Goal: Transaction & Acquisition: Purchase product/service

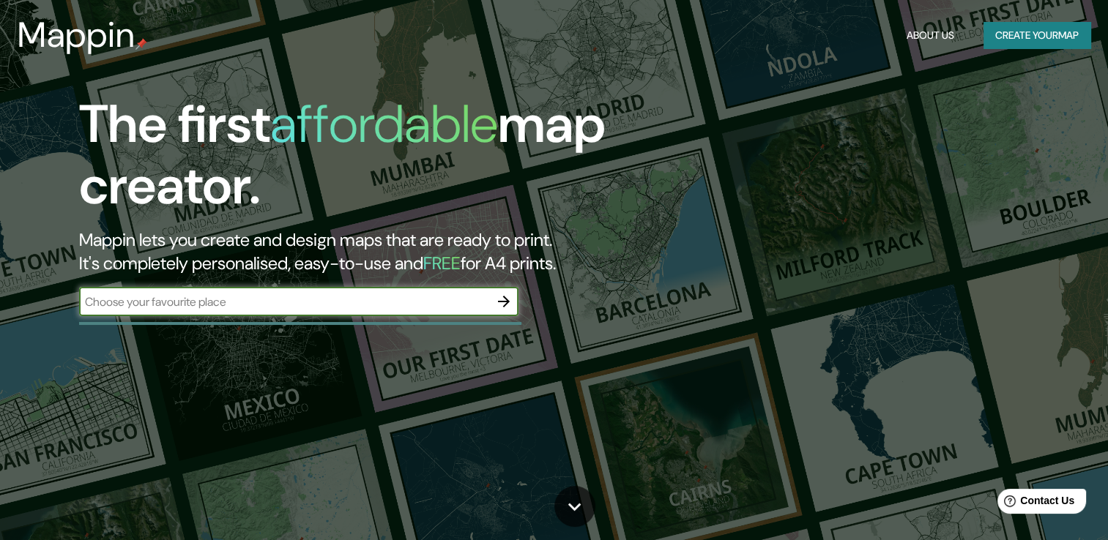
click at [153, 303] on input "text" at bounding box center [284, 302] width 410 height 17
type input "culiacan sin."
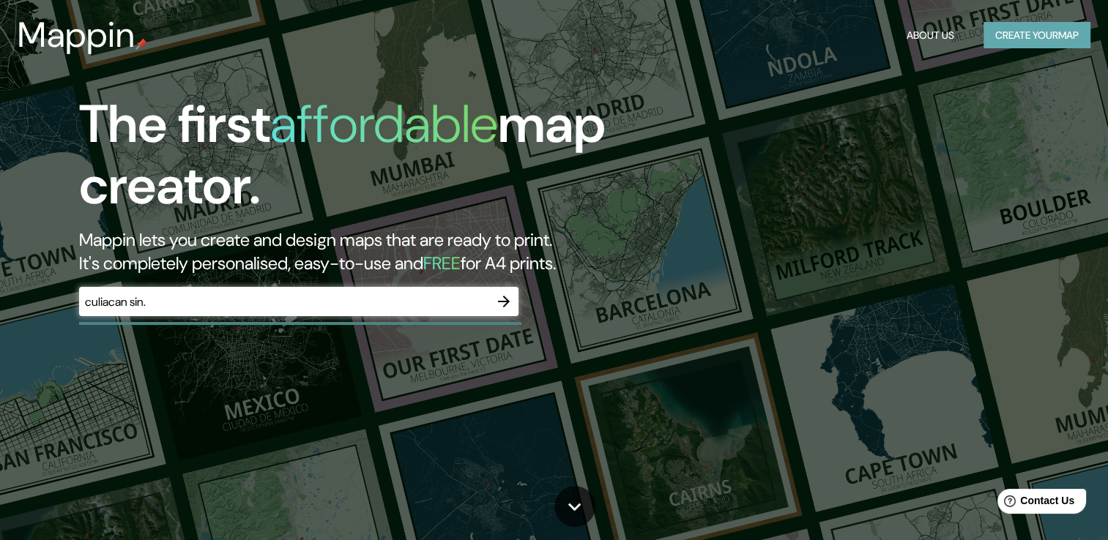
click at [1027, 34] on button "Create your map" at bounding box center [1036, 35] width 107 height 27
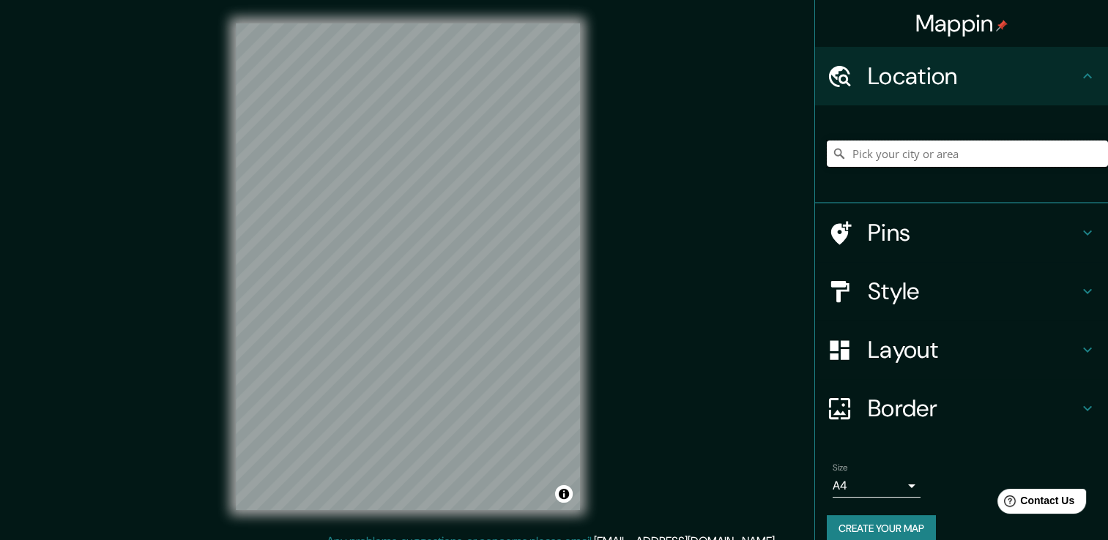
click at [869, 154] on input "Pick your city or area" at bounding box center [967, 154] width 281 height 26
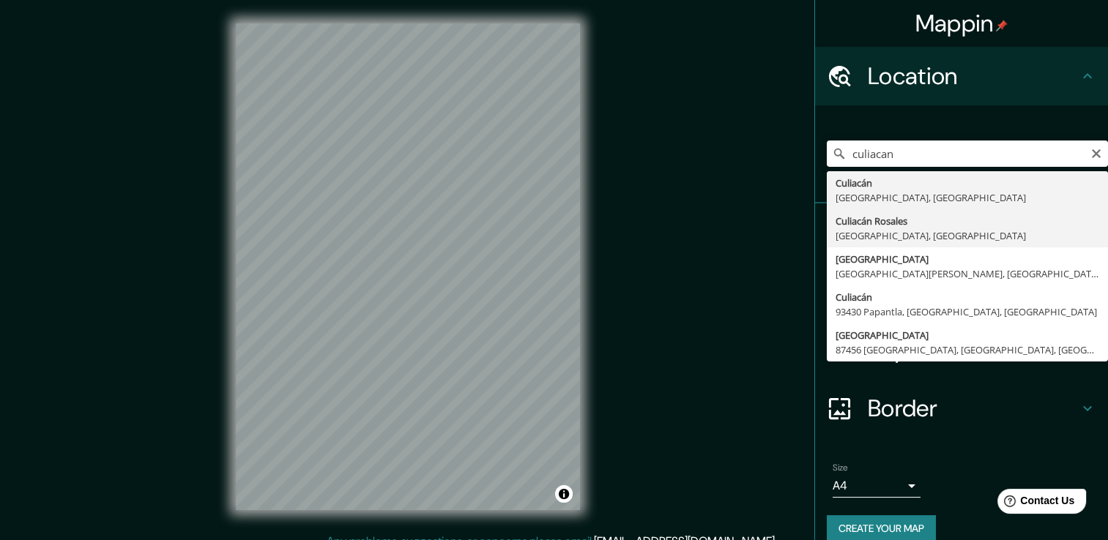
type input "Culiacán, [GEOGRAPHIC_DATA], [GEOGRAPHIC_DATA]"
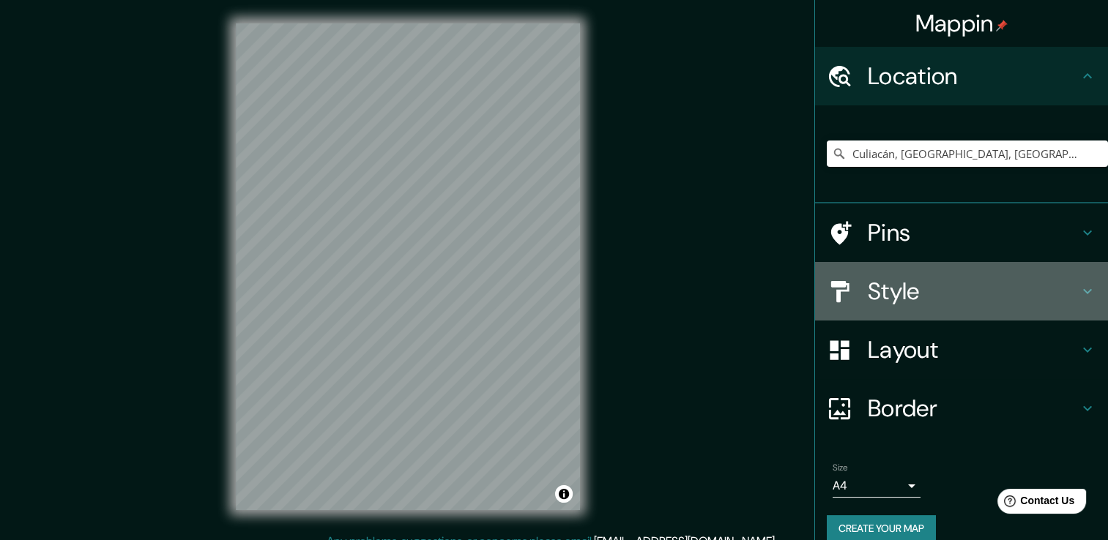
click at [1079, 297] on icon at bounding box center [1088, 292] width 18 height 18
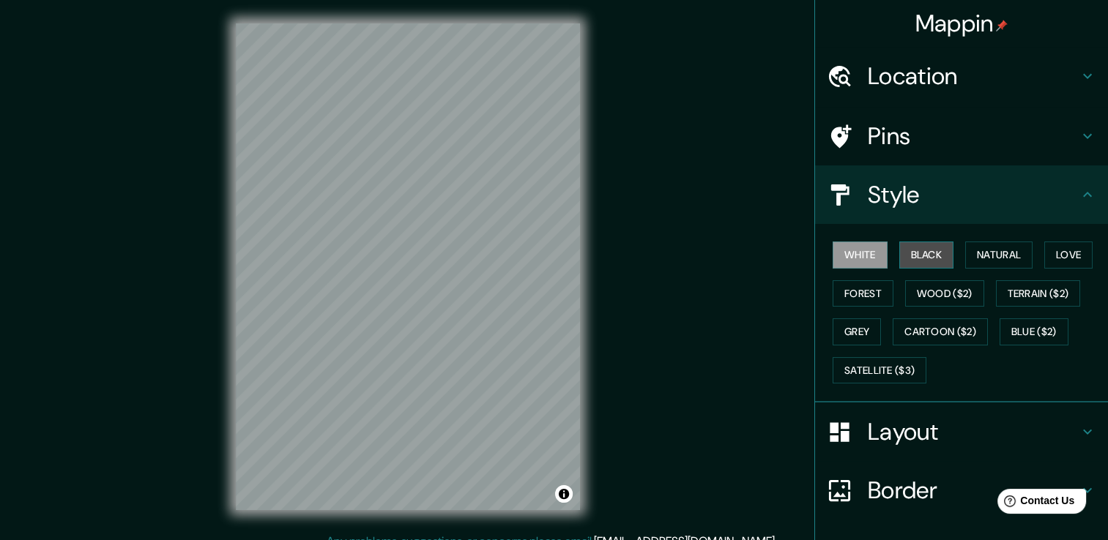
click at [923, 248] on button "Black" at bounding box center [926, 255] width 55 height 27
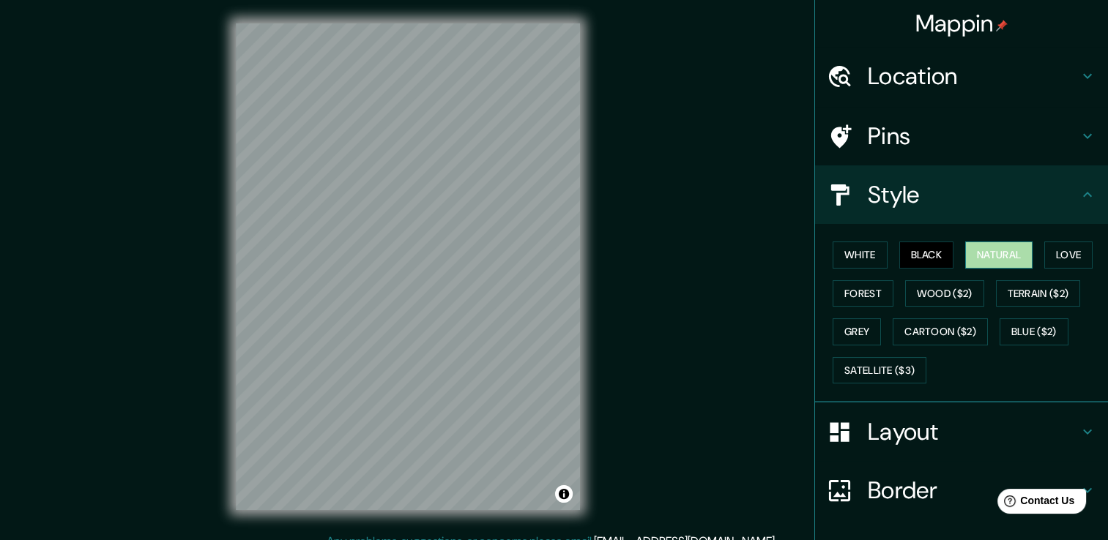
click at [1019, 256] on button "Natural" at bounding box center [998, 255] width 67 height 27
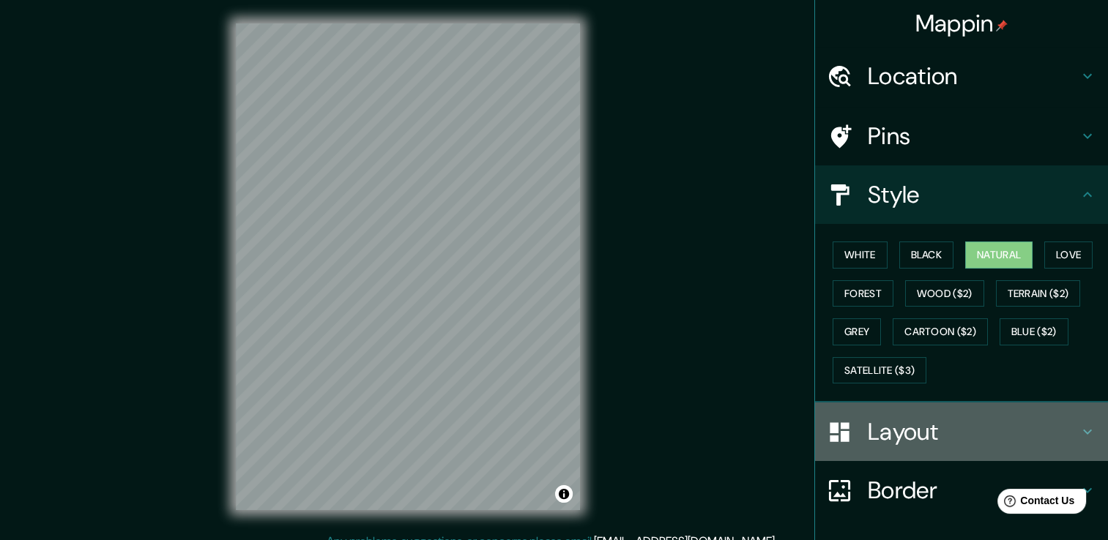
click at [1079, 426] on icon at bounding box center [1088, 432] width 18 height 18
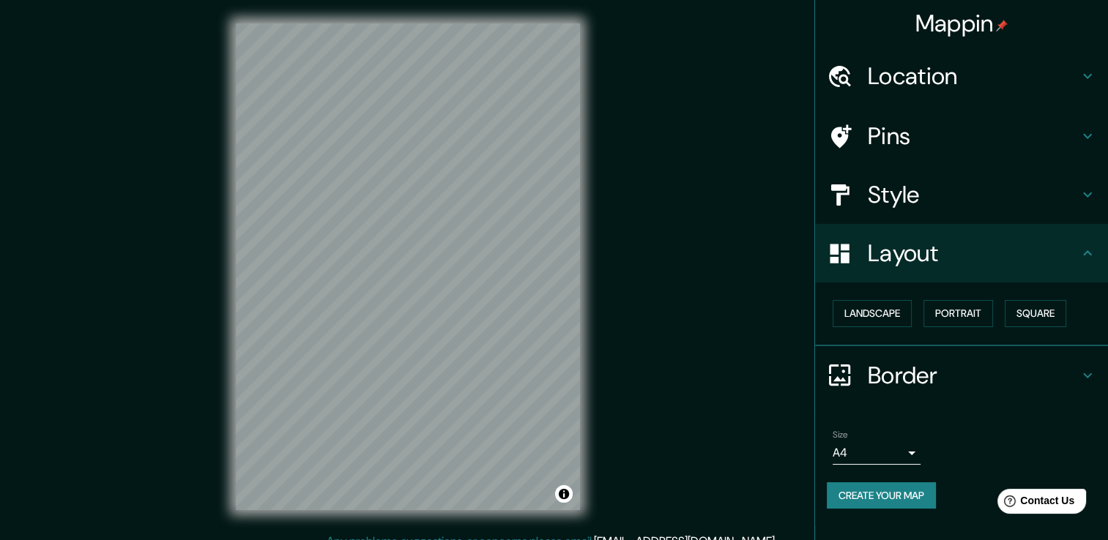
click at [1084, 368] on icon at bounding box center [1088, 376] width 18 height 18
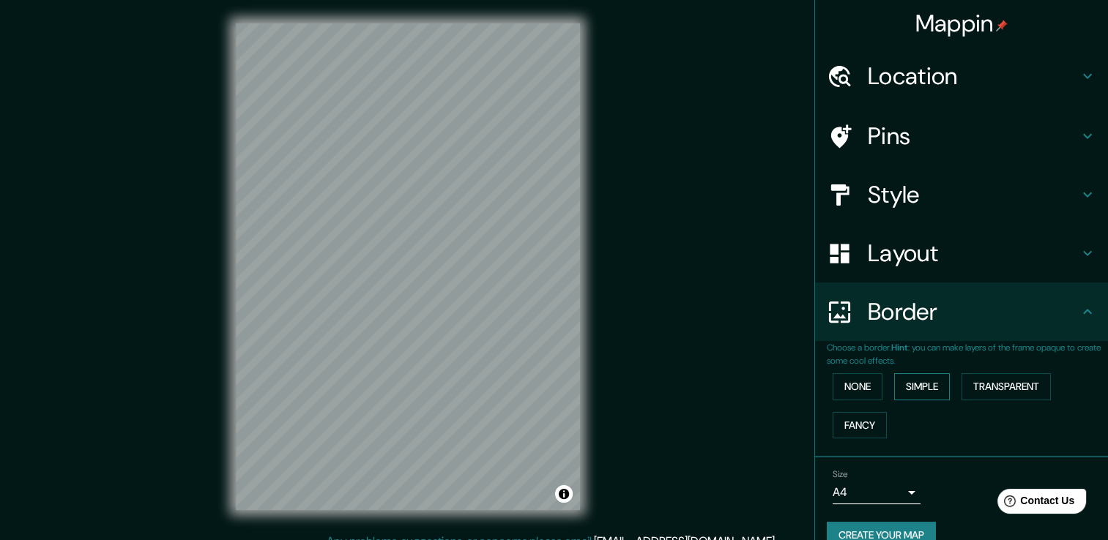
click at [905, 388] on button "Simple" at bounding box center [922, 386] width 56 height 27
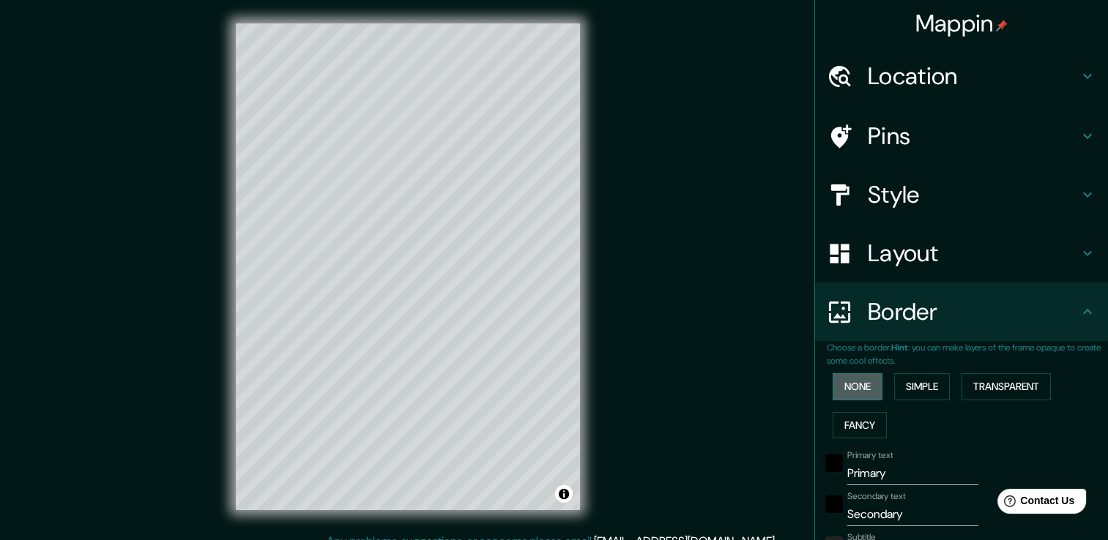
click at [850, 389] on button "None" at bounding box center [858, 386] width 50 height 27
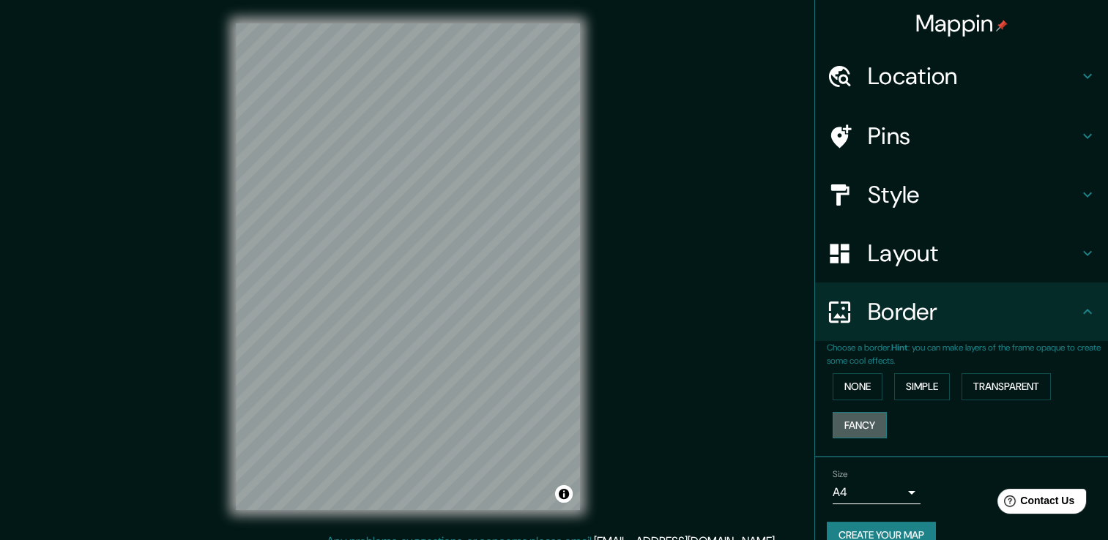
click at [855, 423] on button "Fancy" at bounding box center [860, 425] width 54 height 27
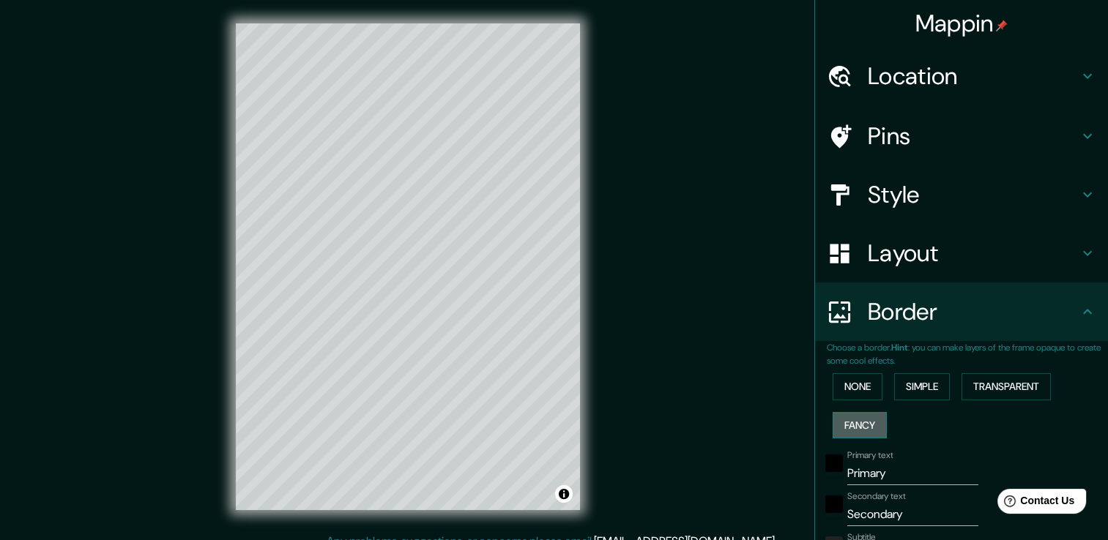
click at [855, 423] on button "Fancy" at bounding box center [860, 425] width 54 height 27
type input "38"
type input "19"
click at [1012, 390] on button "Transparent" at bounding box center [1006, 386] width 89 height 27
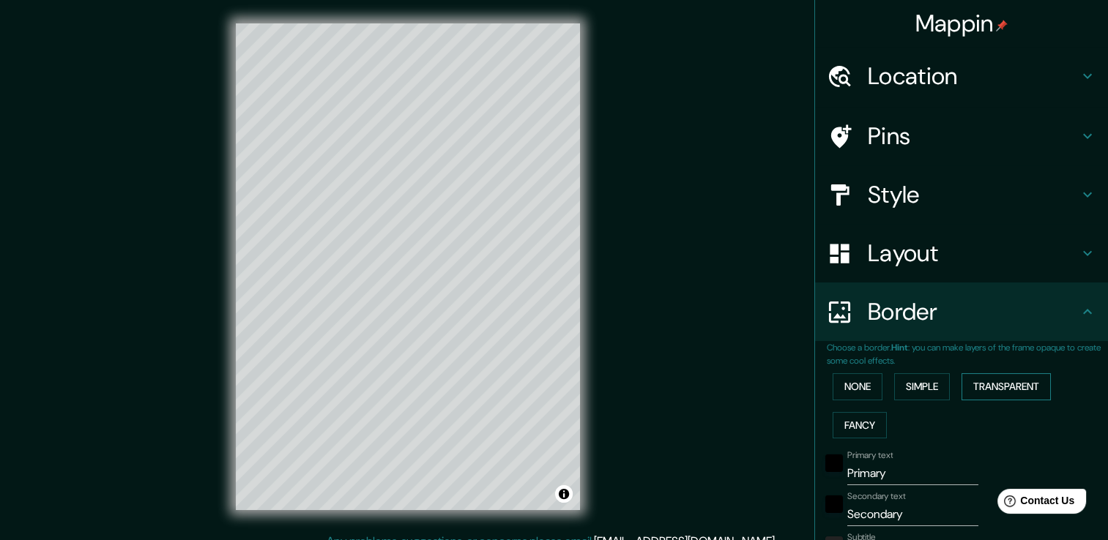
click at [1012, 390] on button "Transparent" at bounding box center [1006, 386] width 89 height 27
type input "226"
type input "38"
click at [1012, 390] on button "Transparent" at bounding box center [1006, 386] width 89 height 27
type input "226"
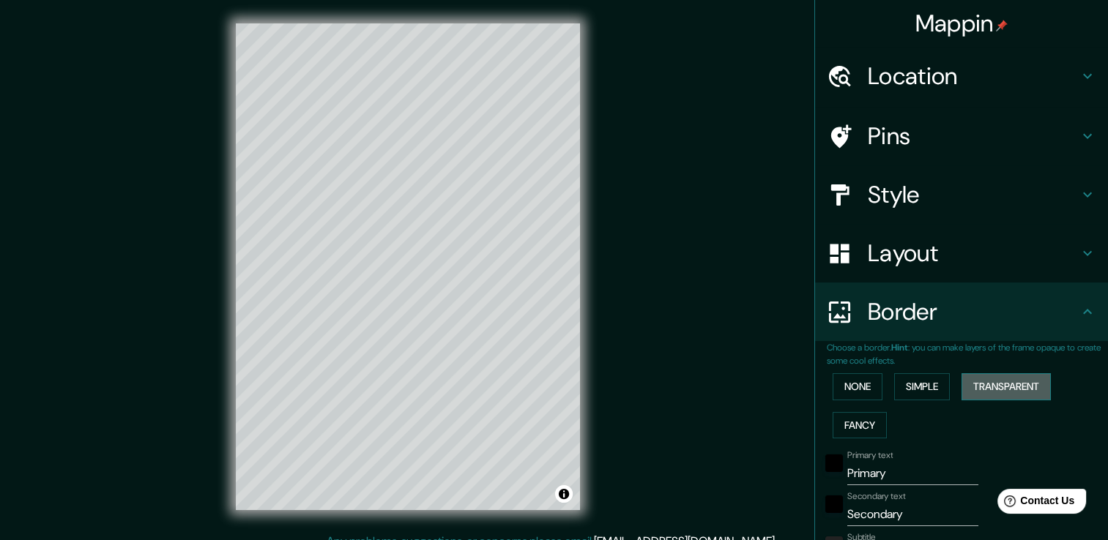
type input "38"
click at [1012, 390] on button "Transparent" at bounding box center [1006, 386] width 89 height 27
type input "226"
type input "38"
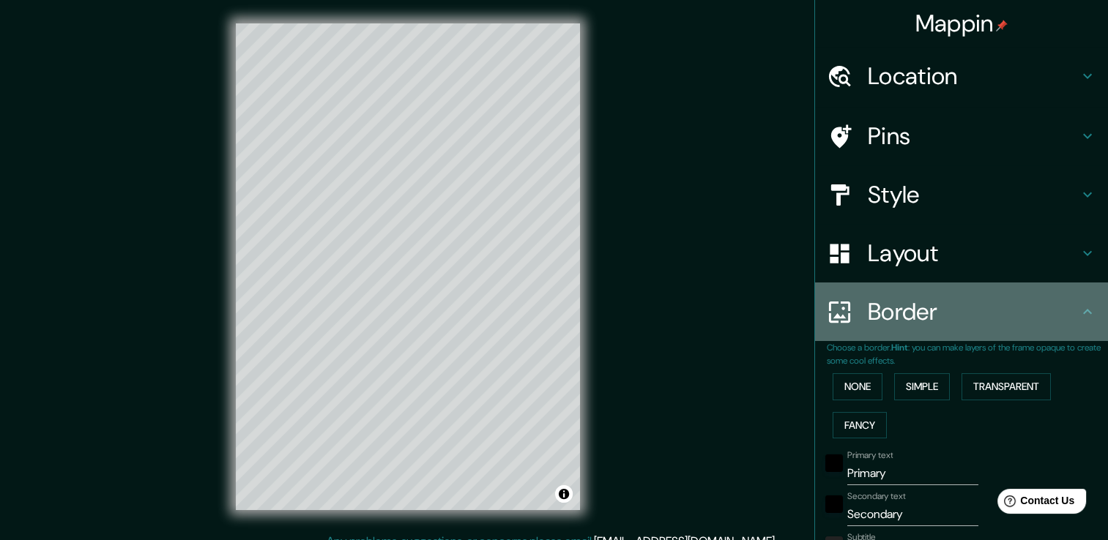
click at [1079, 308] on icon at bounding box center [1088, 312] width 18 height 18
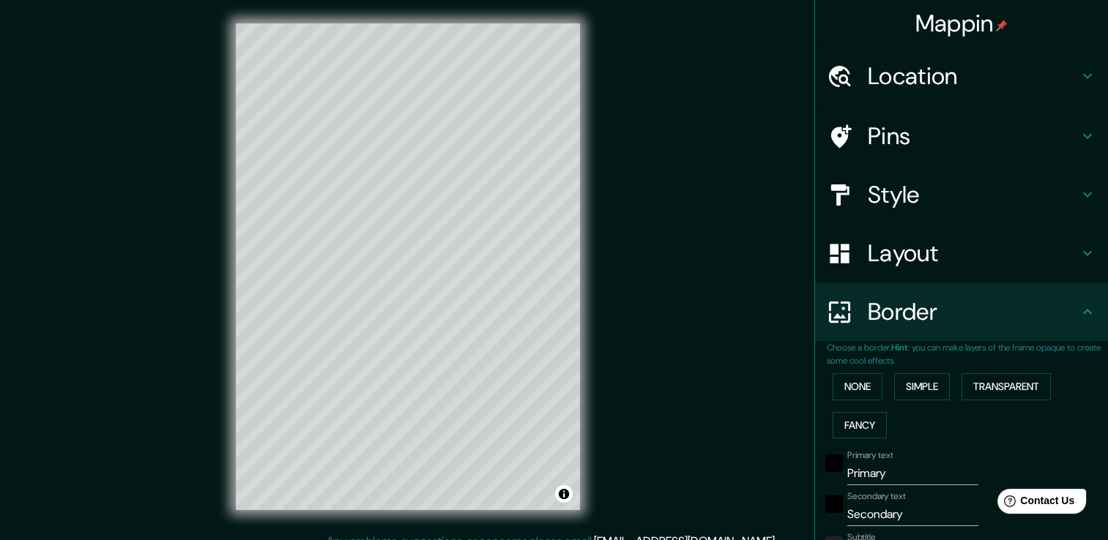
click at [1083, 313] on icon at bounding box center [1087, 311] width 9 height 5
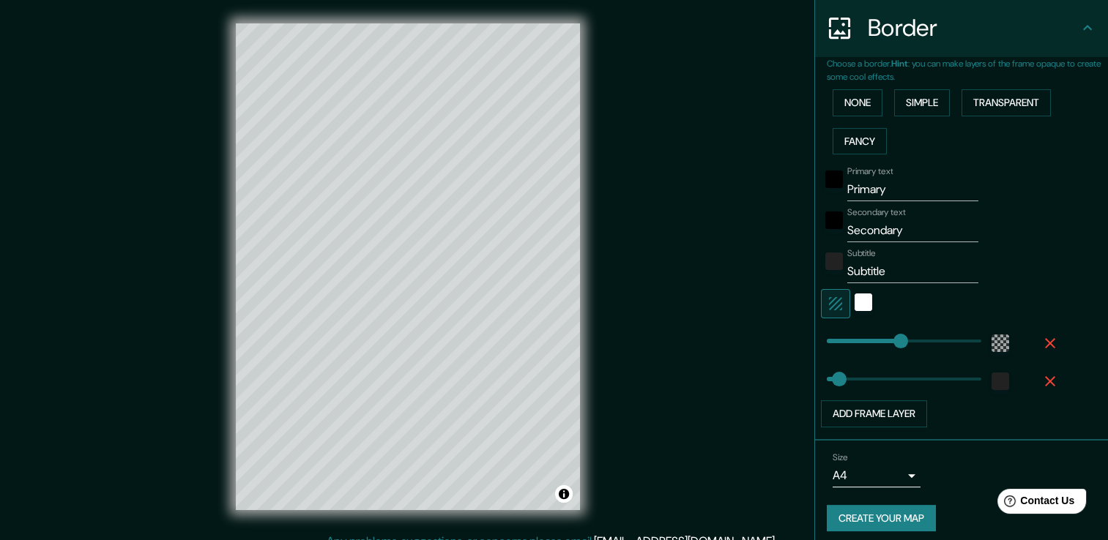
scroll to position [290, 0]
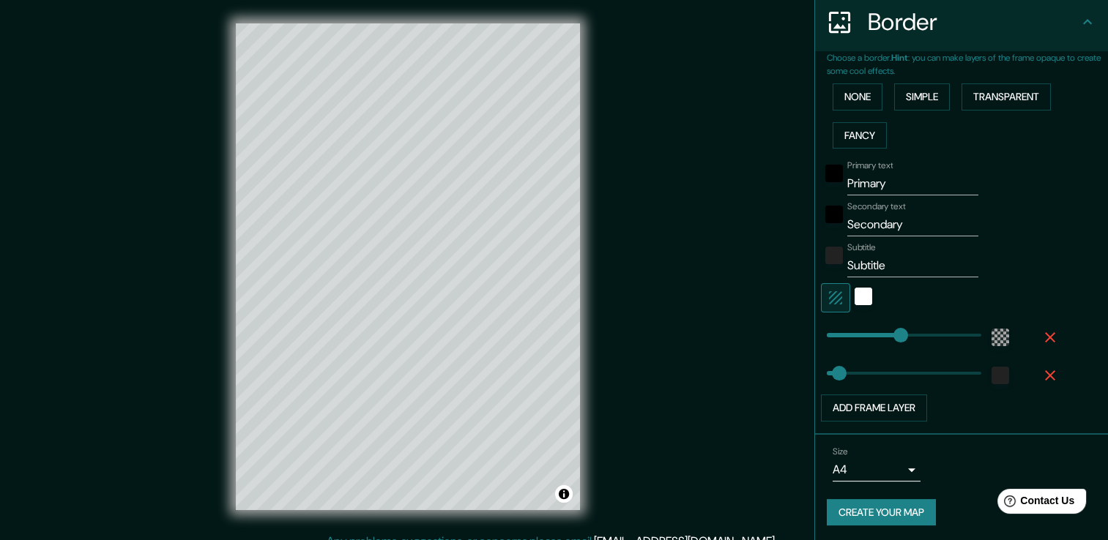
drag, startPoint x: 1104, startPoint y: 318, endPoint x: 114, endPoint y: 16, distance: 1035.7
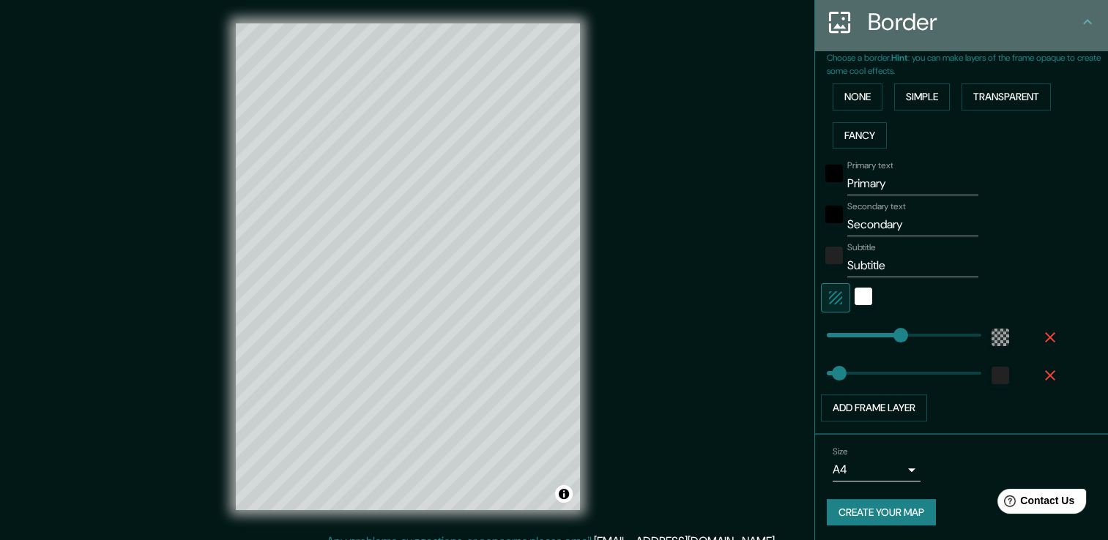
click at [1080, 15] on icon at bounding box center [1088, 22] width 18 height 18
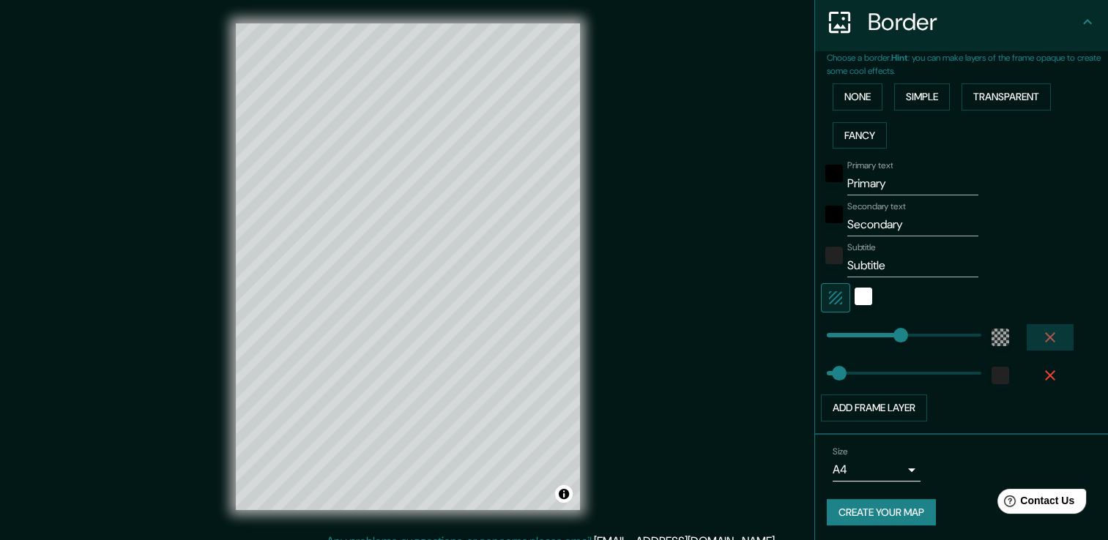
click at [1041, 341] on icon "button" at bounding box center [1050, 338] width 18 height 18
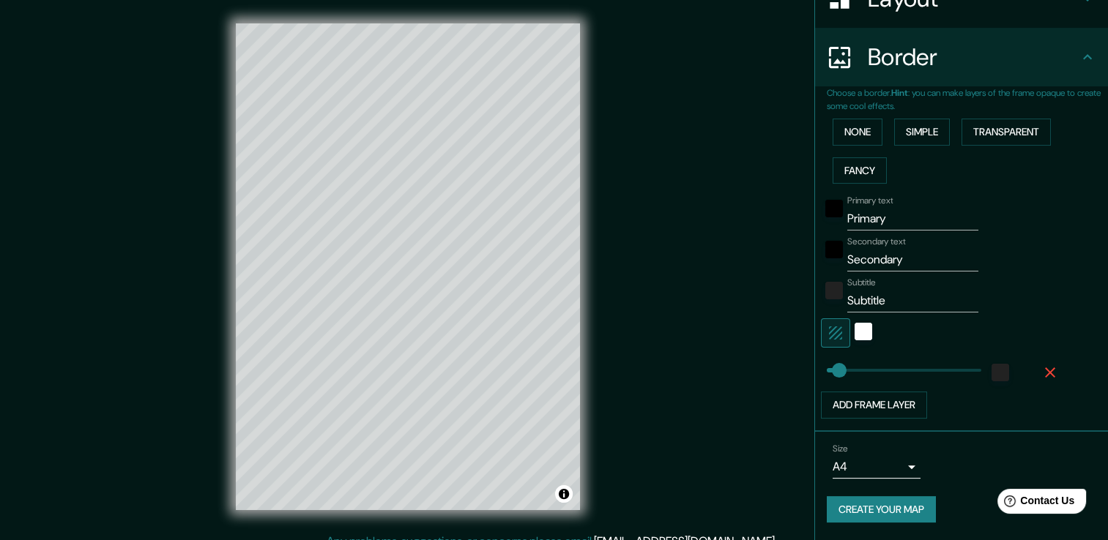
scroll to position [252, 0]
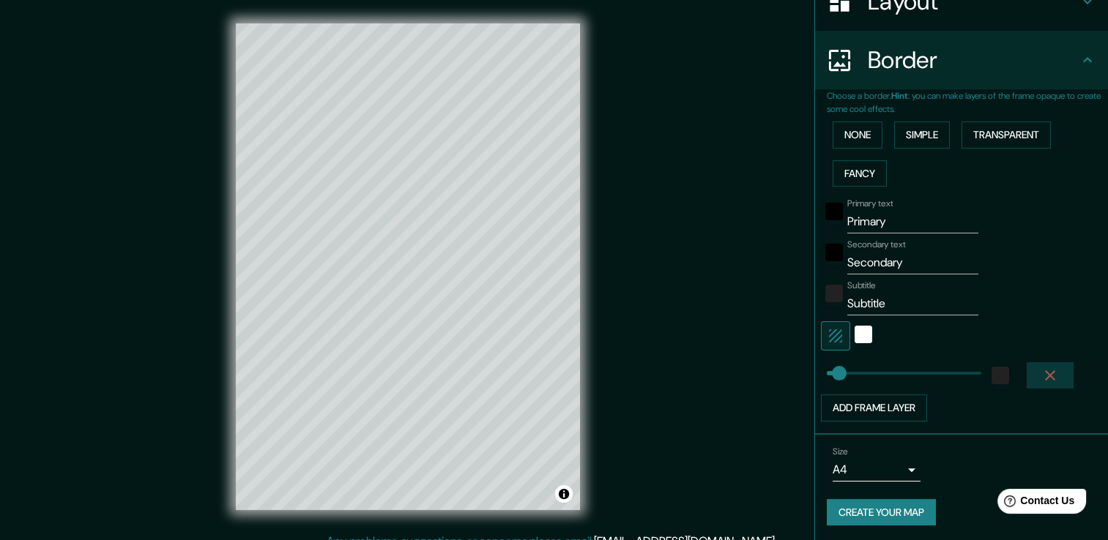
click at [1045, 374] on icon "button" at bounding box center [1050, 376] width 10 height 10
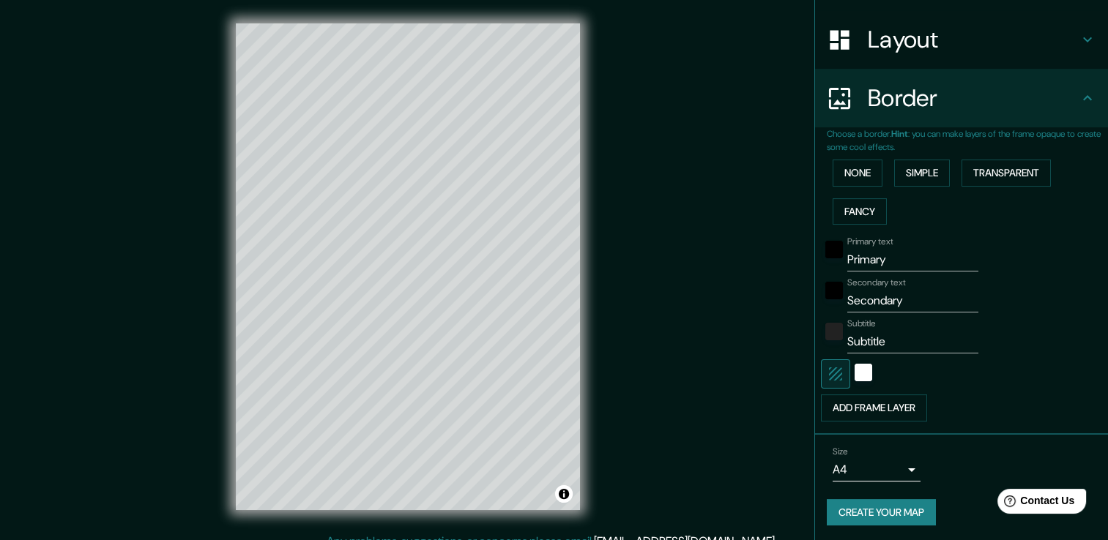
click at [1083, 97] on icon at bounding box center [1087, 97] width 9 height 5
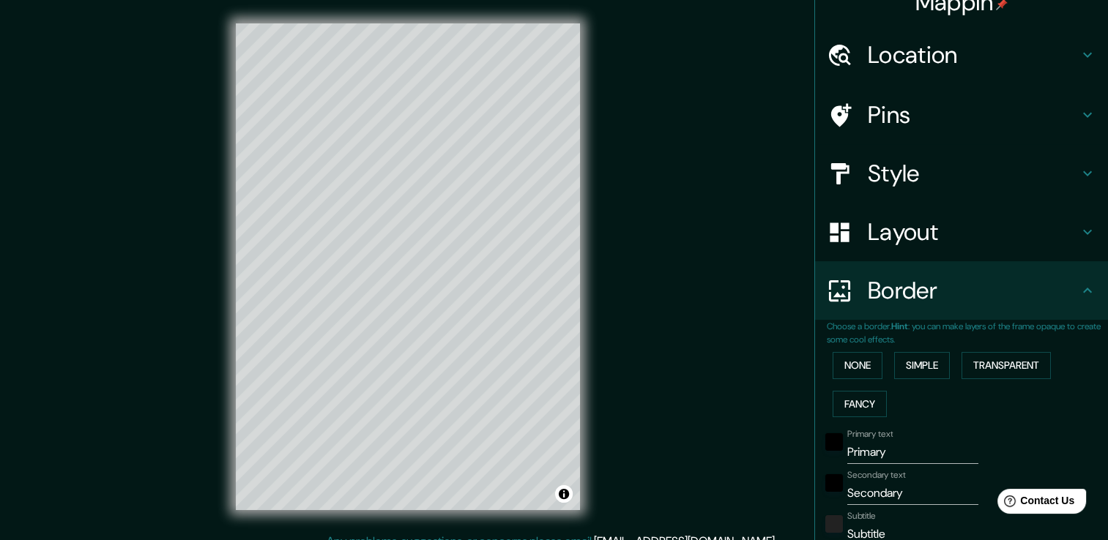
scroll to position [0, 0]
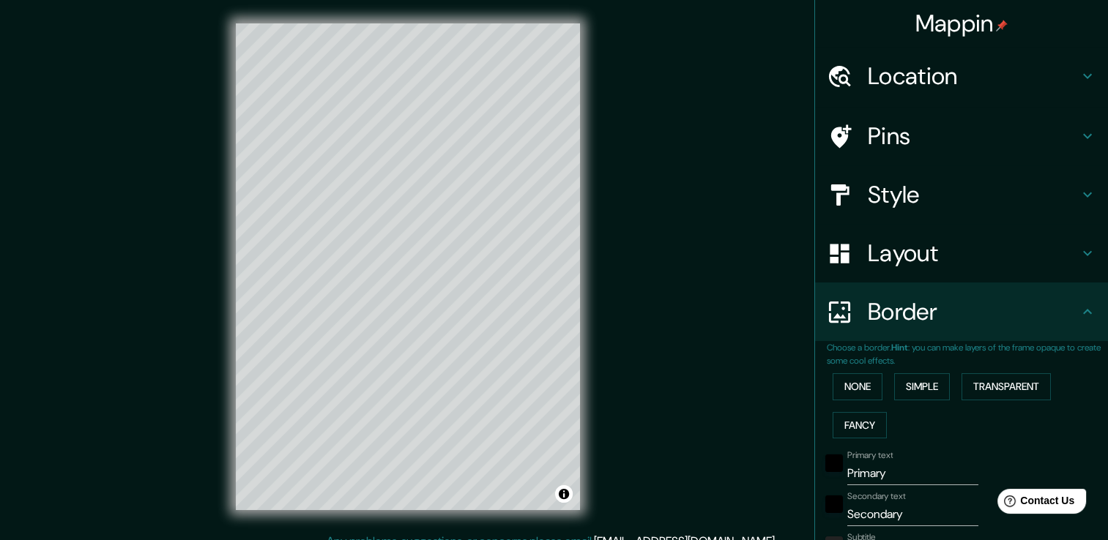
click at [904, 150] on h4 "Pins" at bounding box center [973, 136] width 211 height 29
